Goal: Transaction & Acquisition: Purchase product/service

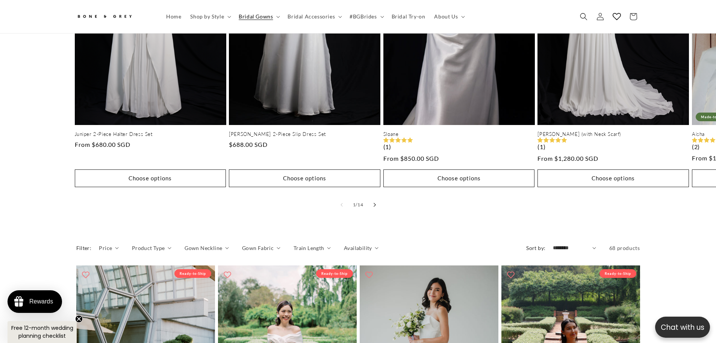
click at [379, 196] on button "Slide right" at bounding box center [375, 204] width 17 height 17
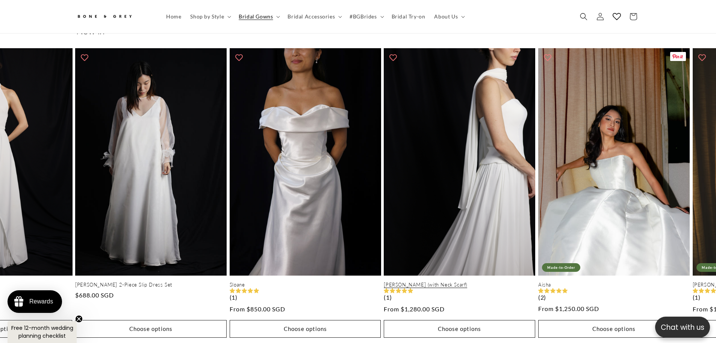
scroll to position [0, 207]
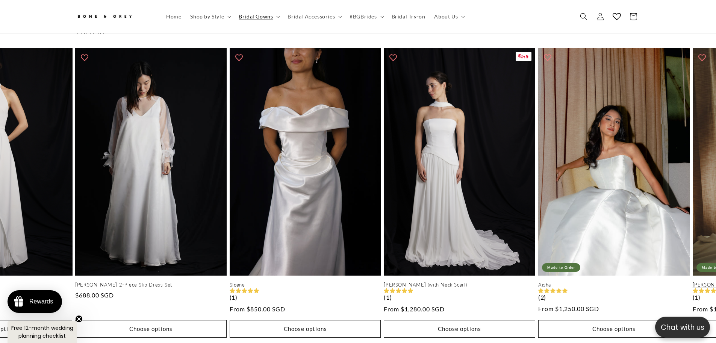
drag, startPoint x: 440, startPoint y: 240, endPoint x: 701, endPoint y: 158, distance: 273.7
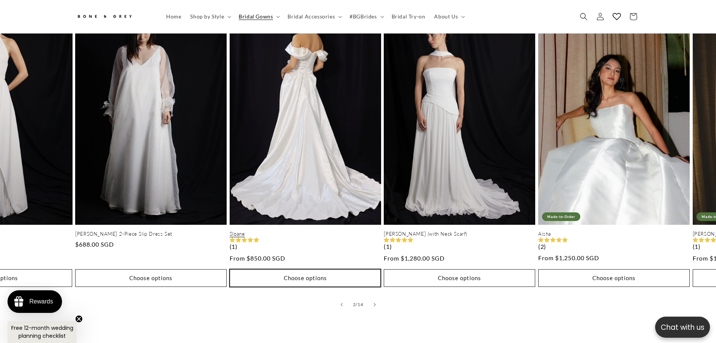
scroll to position [372, 0]
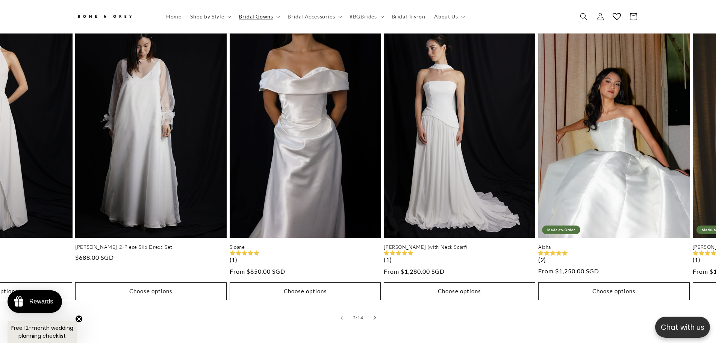
click at [378, 312] on button "Slide right" at bounding box center [375, 317] width 17 height 17
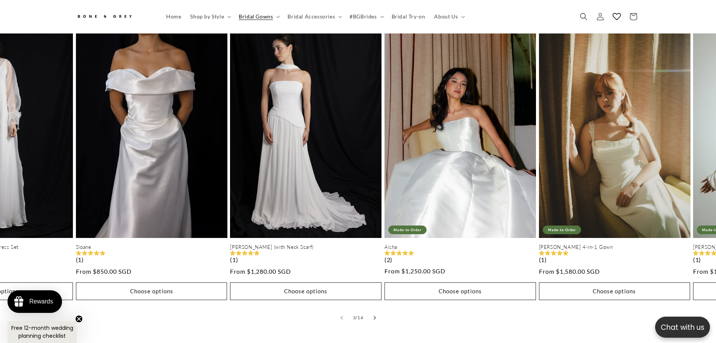
scroll to position [0, 0]
click at [378, 312] on button "Slide right" at bounding box center [375, 317] width 17 height 17
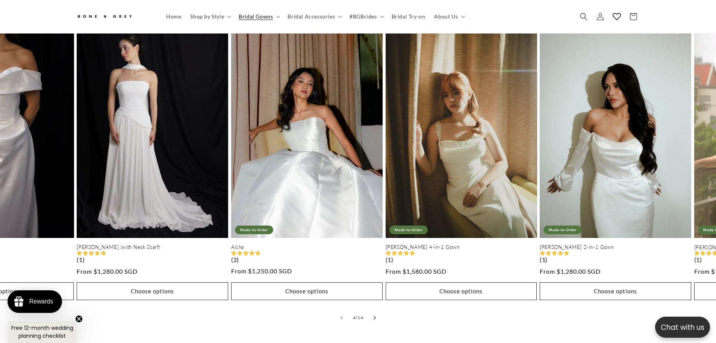
click at [378, 312] on button "Slide right" at bounding box center [375, 317] width 17 height 17
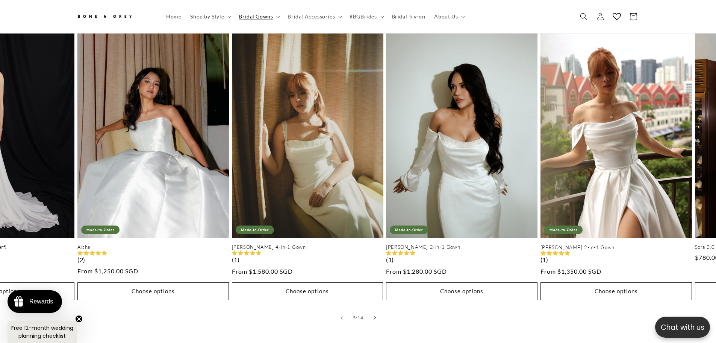
click at [378, 312] on button "Slide right" at bounding box center [375, 317] width 17 height 17
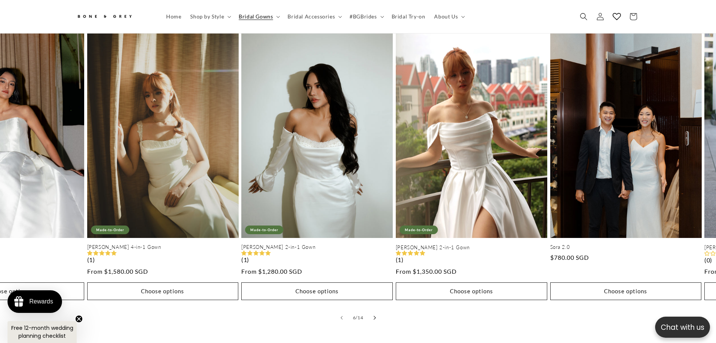
scroll to position [0, 769]
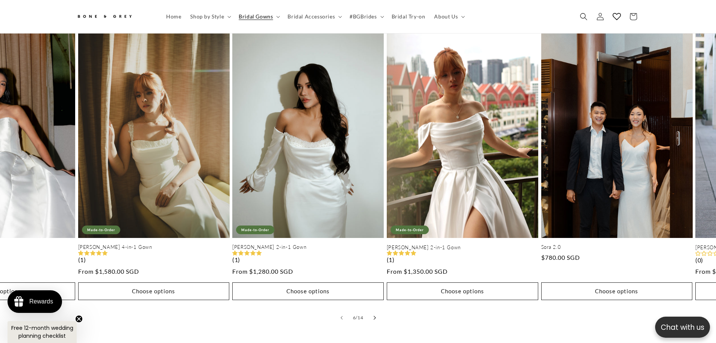
click at [377, 312] on button "Slide right" at bounding box center [375, 317] width 17 height 17
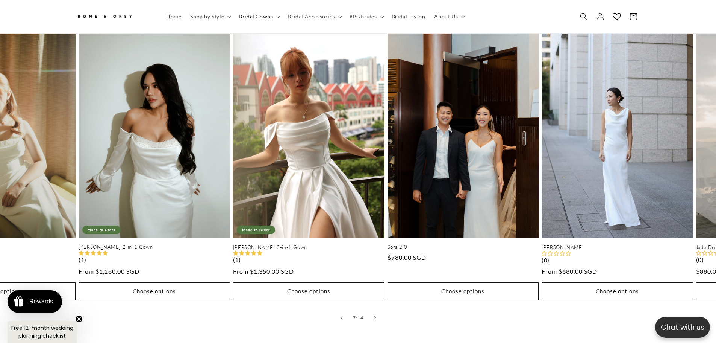
scroll to position [0, 207]
click at [377, 312] on button "Slide right" at bounding box center [375, 317] width 17 height 17
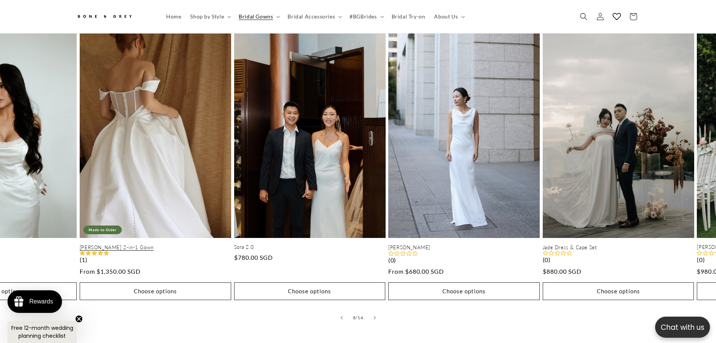
scroll to position [0, 414]
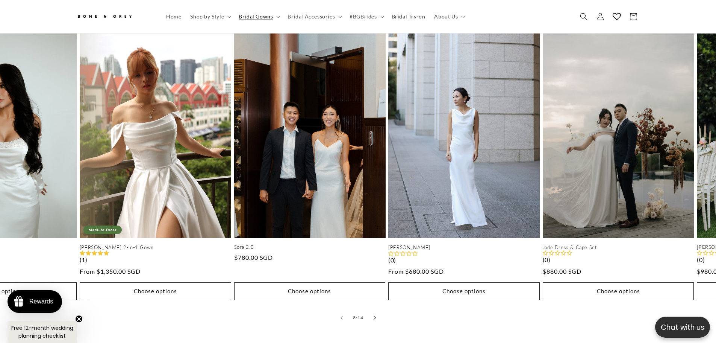
click at [376, 315] on icon "Slide right" at bounding box center [374, 317] width 3 height 4
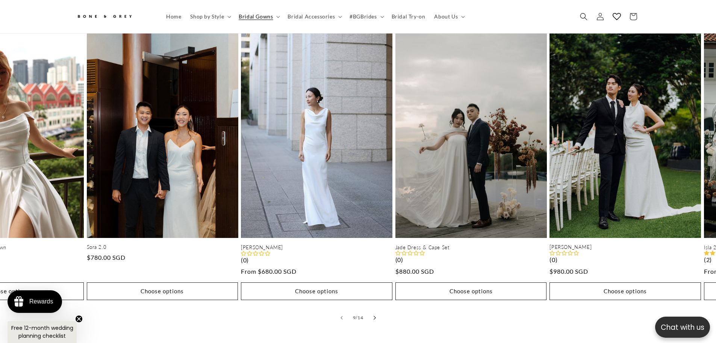
scroll to position [0, 1230]
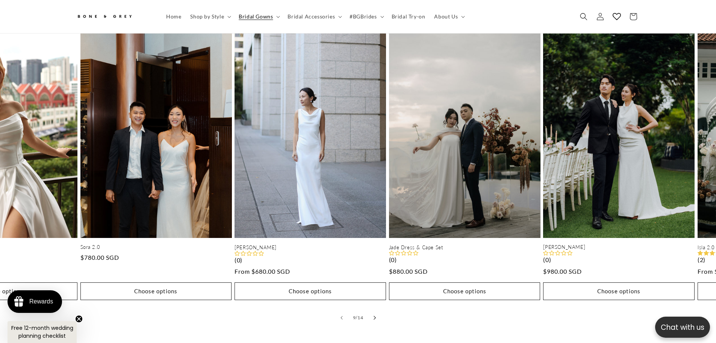
click at [376, 315] on icon "Slide right" at bounding box center [374, 317] width 3 height 4
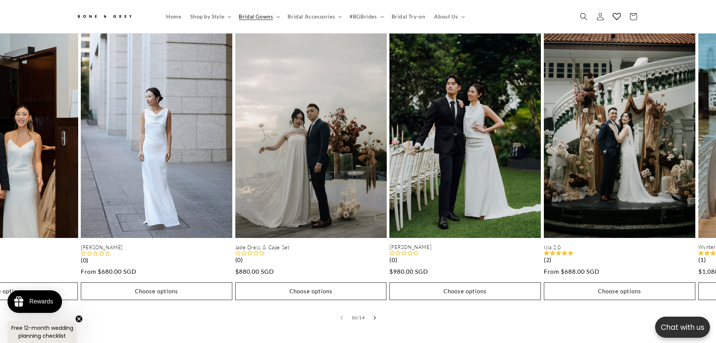
scroll to position [0, 0]
click at [376, 315] on icon "Slide right" at bounding box center [374, 317] width 3 height 4
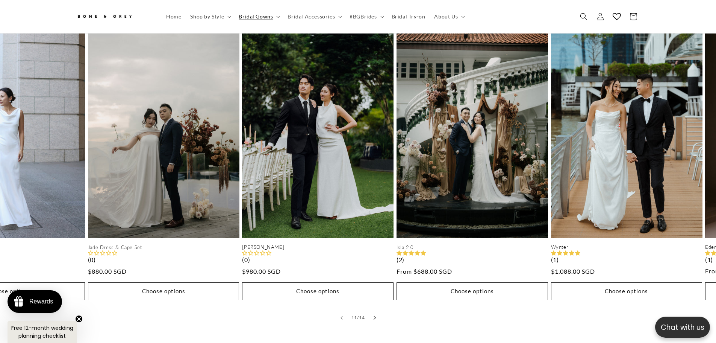
scroll to position [0, 1537]
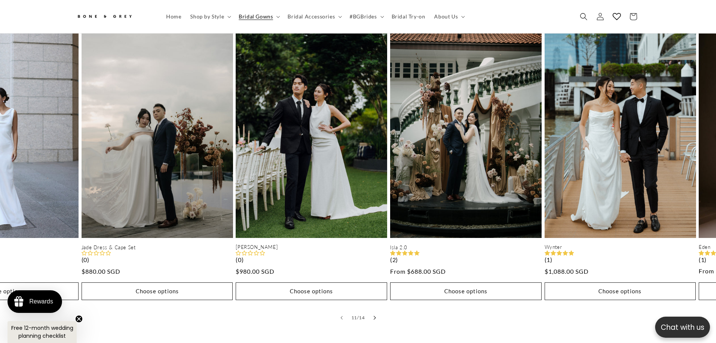
click at [376, 315] on icon "Slide right" at bounding box center [374, 317] width 3 height 4
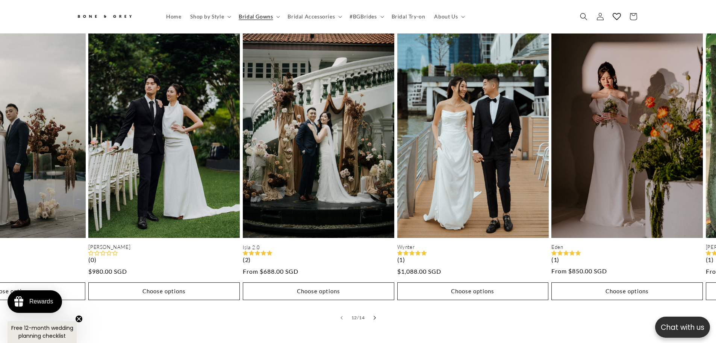
scroll to position [0, 1691]
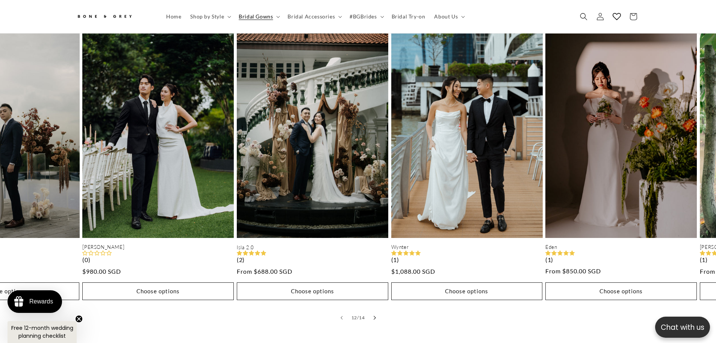
click at [376, 316] on icon "Slide right" at bounding box center [375, 318] width 2 height 4
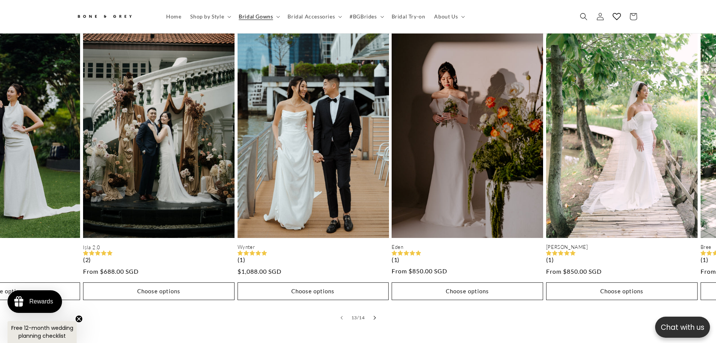
click at [377, 310] on button "Slide right" at bounding box center [375, 317] width 17 height 17
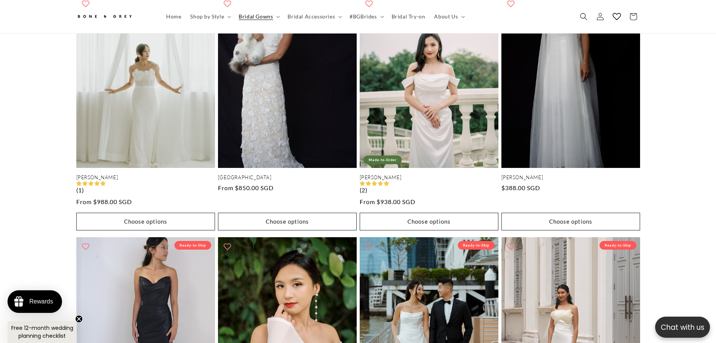
scroll to position [0, 0]
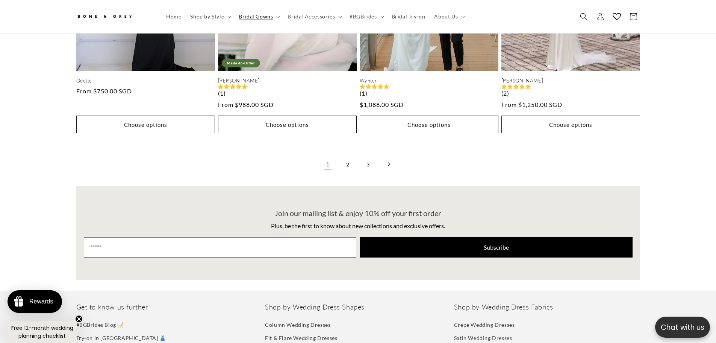
click at [387, 158] on link "Next page" at bounding box center [389, 164] width 17 height 17
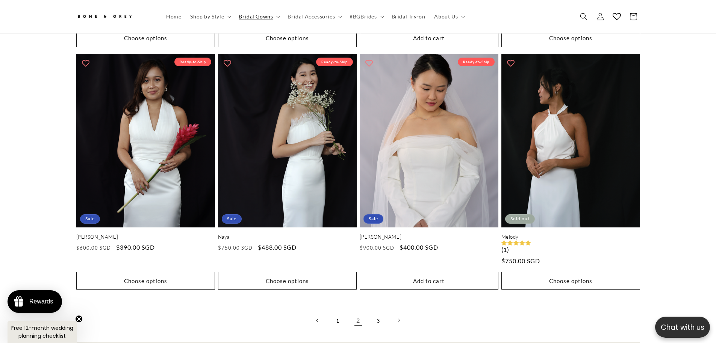
scroll to position [1914, 0]
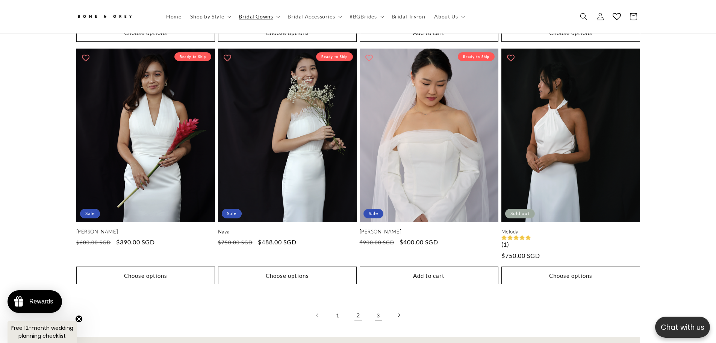
click at [378, 307] on link "3" at bounding box center [378, 314] width 17 height 17
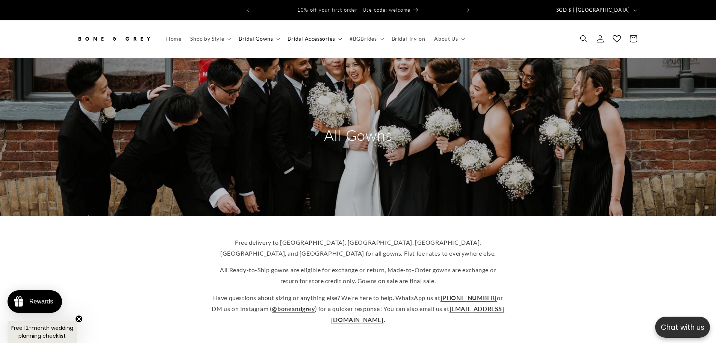
click at [338, 38] on icon at bounding box center [340, 39] width 4 height 2
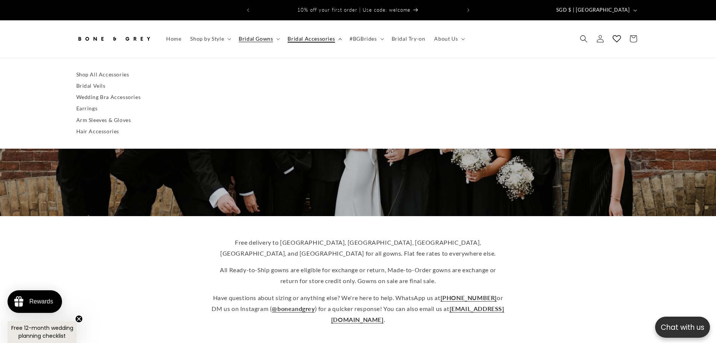
click at [317, 35] on span "Bridal Accessories" at bounding box center [311, 38] width 47 height 7
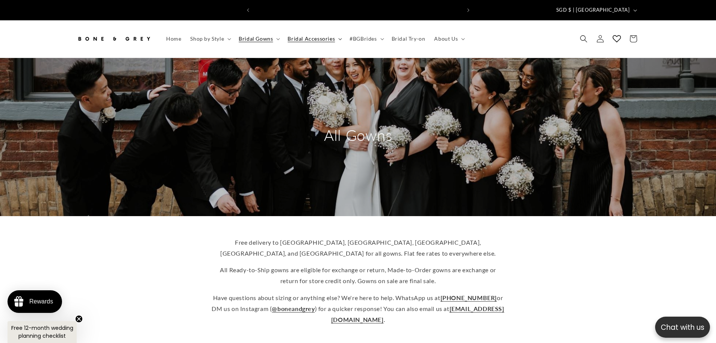
scroll to position [0, 207]
click at [336, 32] on summary "Bridal Accessories" at bounding box center [314, 39] width 62 height 16
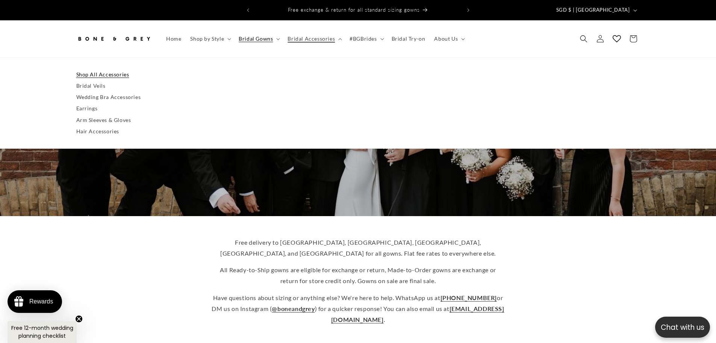
click at [94, 69] on link "Shop All Accessories" at bounding box center [358, 74] width 564 height 11
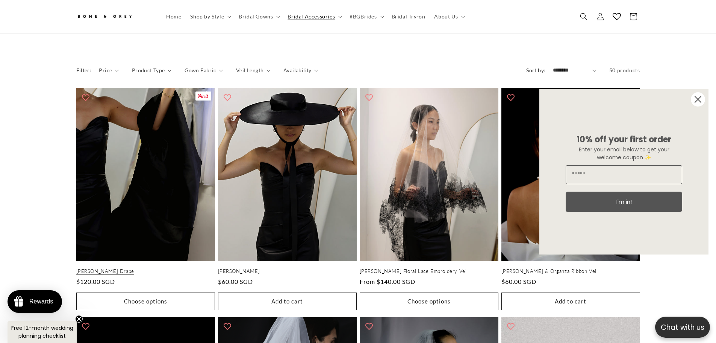
scroll to position [297, 0]
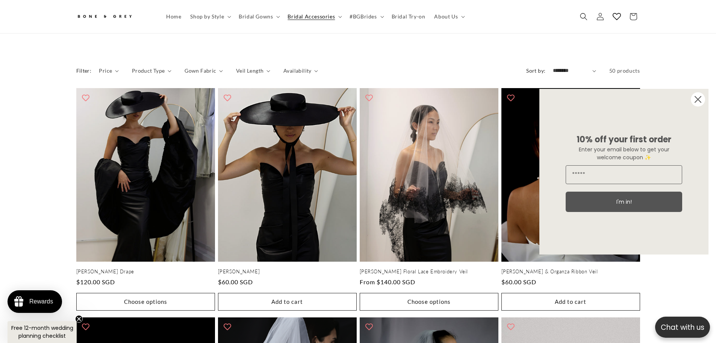
click at [697, 102] on circle "Close dialog" at bounding box center [698, 99] width 14 height 14
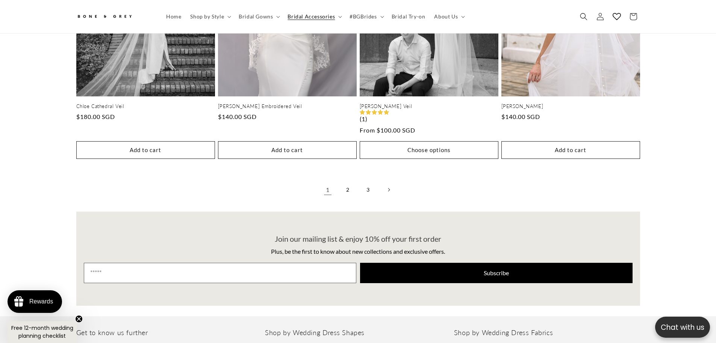
scroll to position [1688, 0]
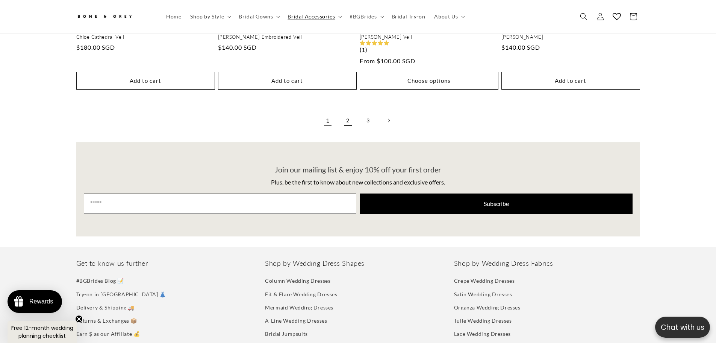
click at [347, 112] on link "2" at bounding box center [348, 120] width 17 height 17
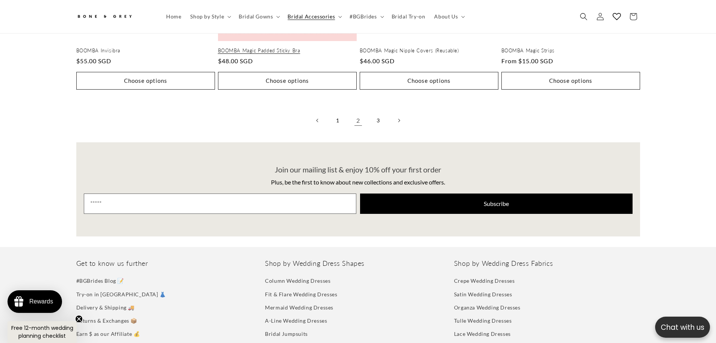
scroll to position [0, 414]
